Goal: Complete application form

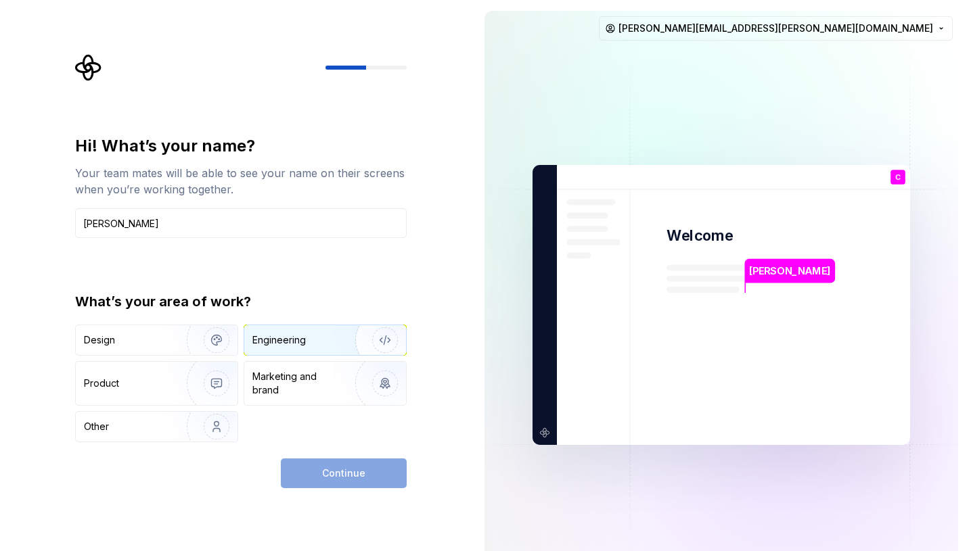
type input "[PERSON_NAME]"
click at [278, 347] on div "Engineering" at bounding box center [325, 340] width 162 height 30
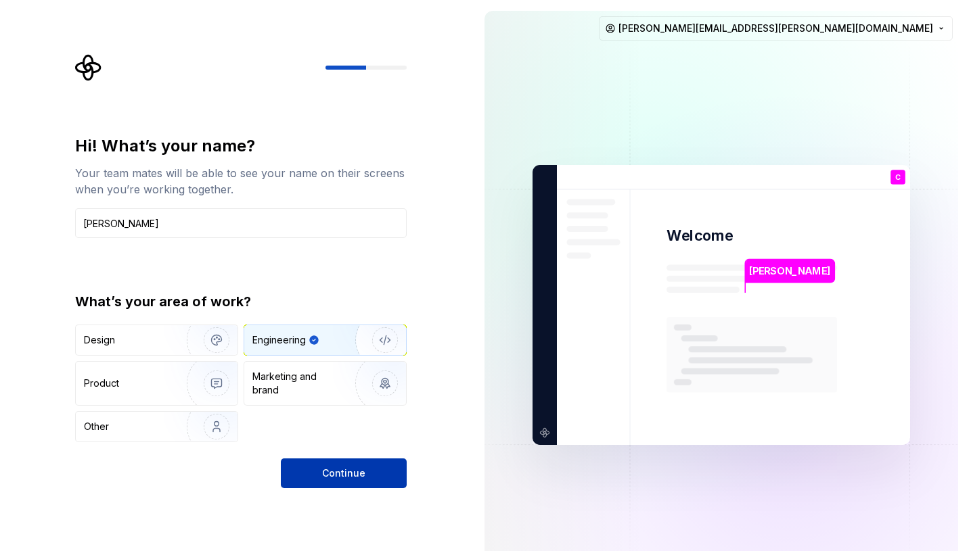
click at [342, 480] on span "Continue" at bounding box center [343, 474] width 43 height 14
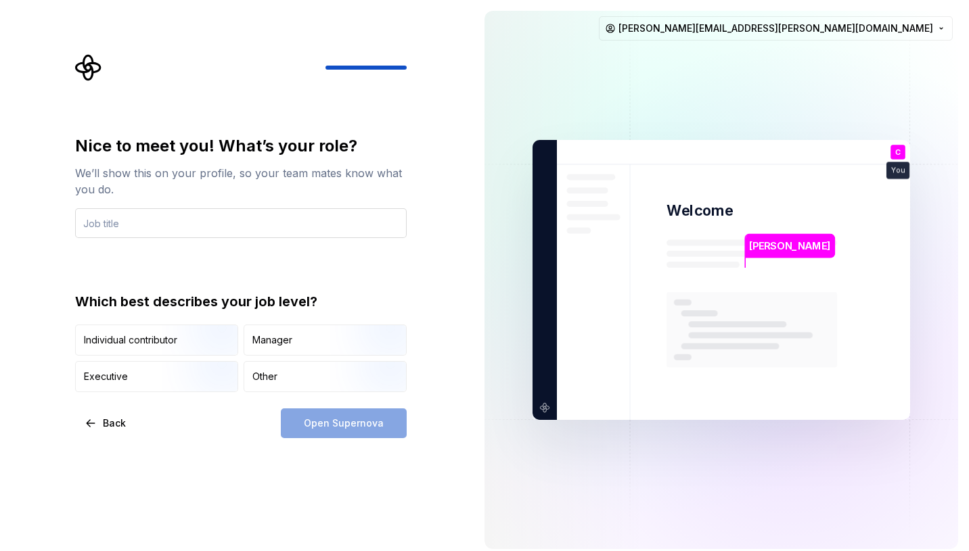
click at [188, 217] on input "text" at bounding box center [240, 223] width 331 height 30
type input "Developer"
click at [174, 259] on div "Nice to meet you! What’s your role? We’ll show this on your profile, so your te…" at bounding box center [240, 263] width 331 height 257
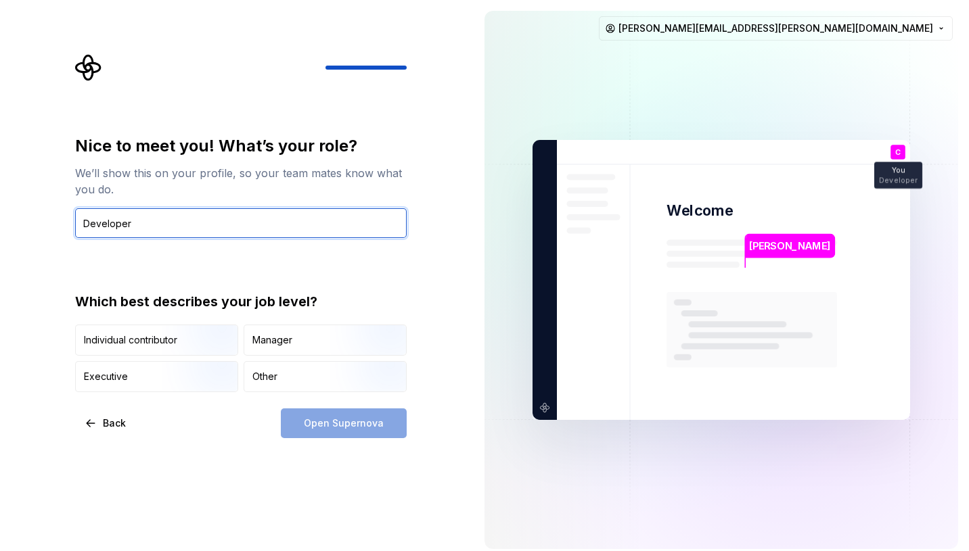
click at [154, 231] on input "Developer" at bounding box center [240, 223] width 331 height 30
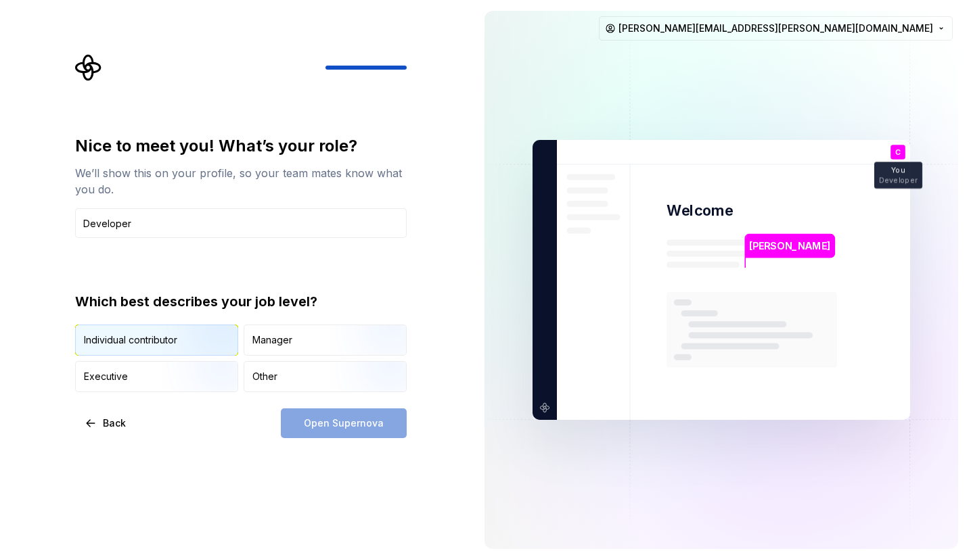
click at [187, 340] on img "button" at bounding box center [205, 357] width 87 height 91
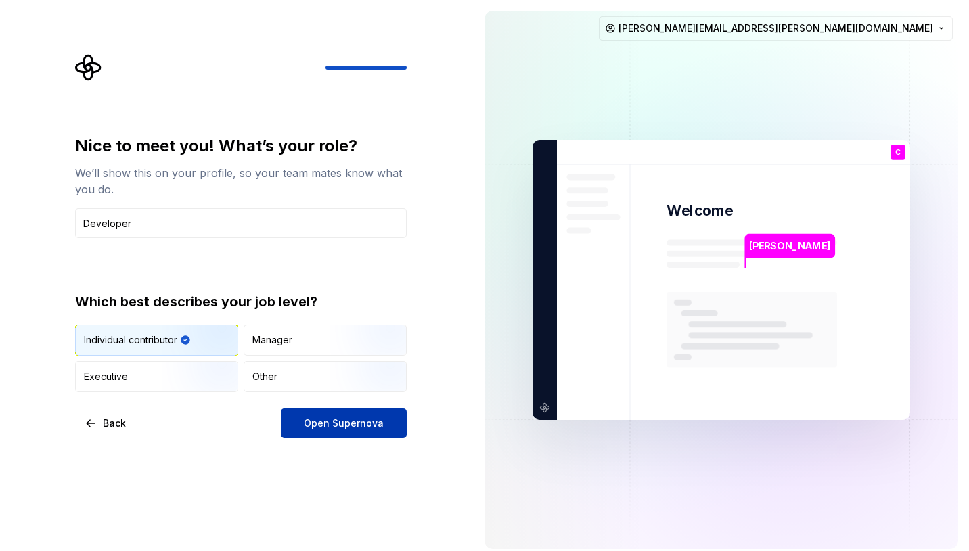
click at [340, 426] on span "Open Supernova" at bounding box center [344, 424] width 80 height 14
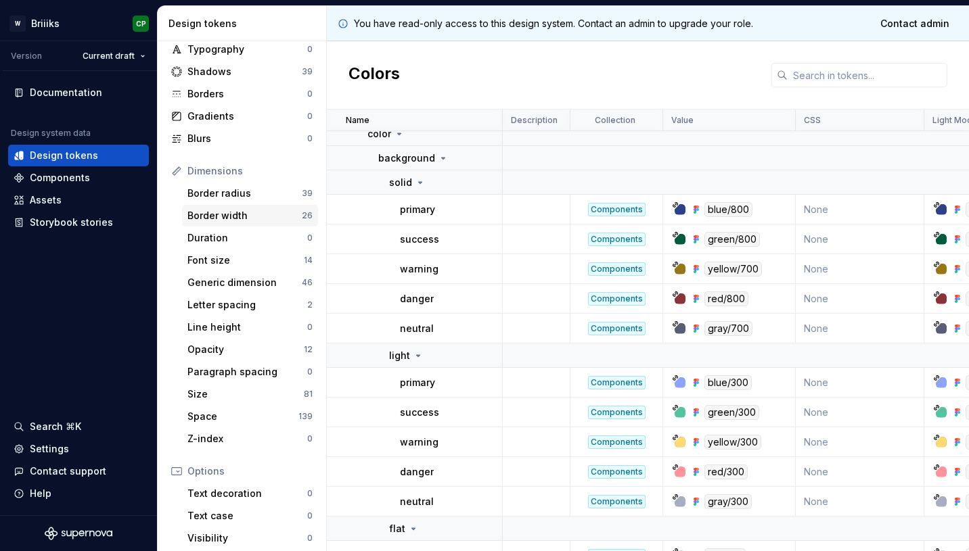
scroll to position [64, 0]
